Goal: Check status: Check status

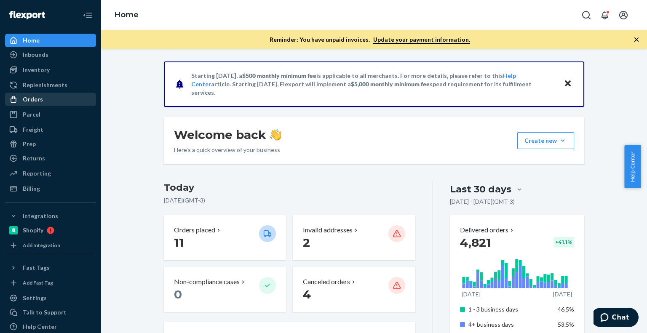
click at [57, 106] on link "Orders" at bounding box center [50, 99] width 91 height 13
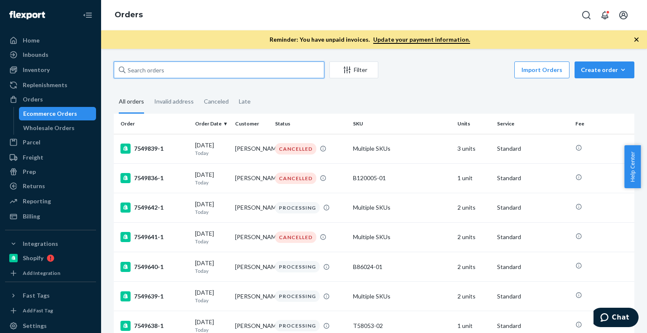
click at [222, 72] on input "text" at bounding box center [219, 70] width 211 height 17
paste input "7378802"
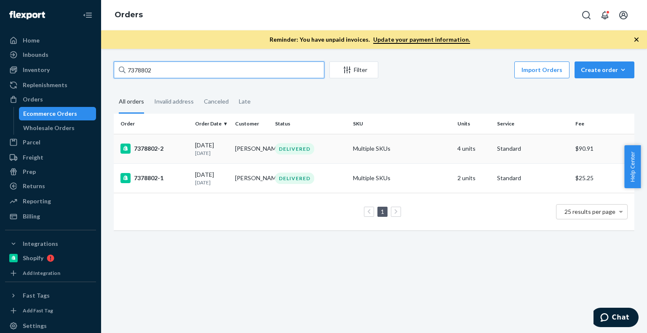
type input "7378802"
click at [391, 147] on td "Multiple SKUs" at bounding box center [402, 149] width 104 height 30
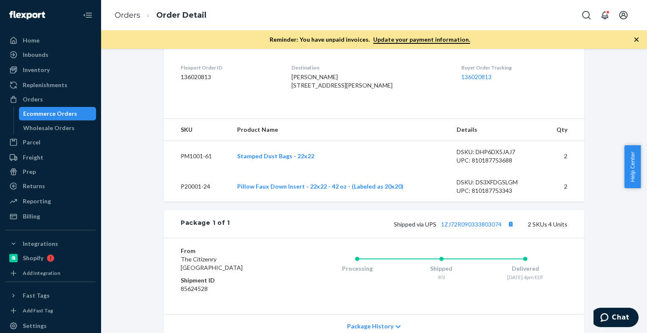
scroll to position [320, 0]
